Goal: Task Accomplishment & Management: Manage account settings

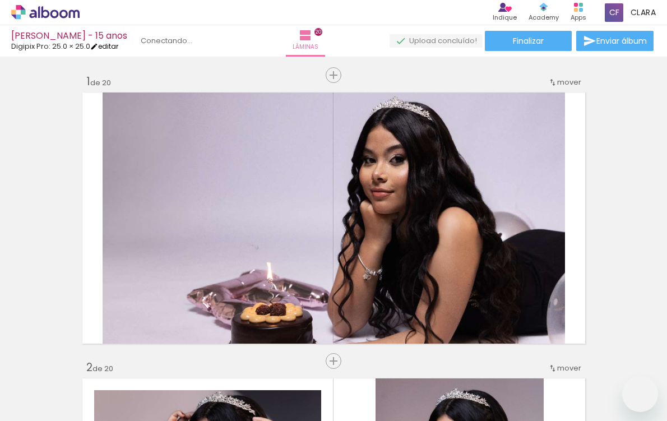
click at [108, 49] on link "editar" at bounding box center [104, 46] width 28 height 10
click at [106, 44] on quentale-workspace at bounding box center [333, 210] width 667 height 421
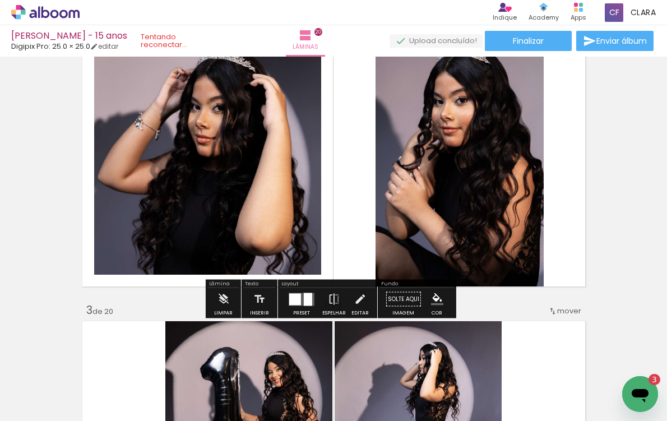
scroll to position [1453, 0]
click at [105, 47] on link "editar" at bounding box center [104, 46] width 28 height 10
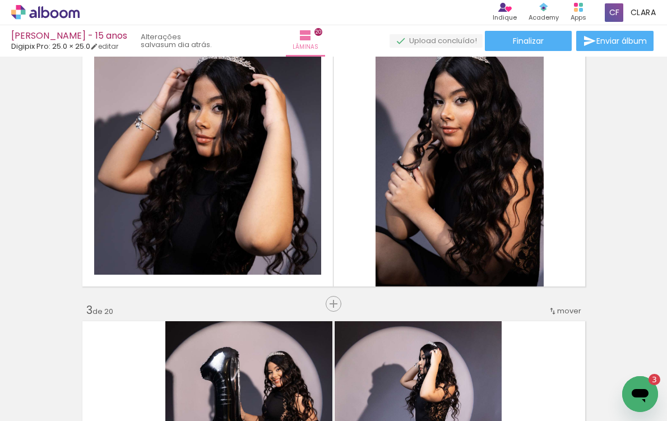
scroll to position [1453, 0]
